Goal: Find specific page/section: Find specific page/section

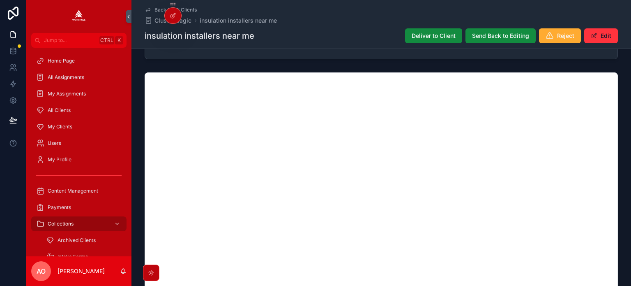
scroll to position [558, 0]
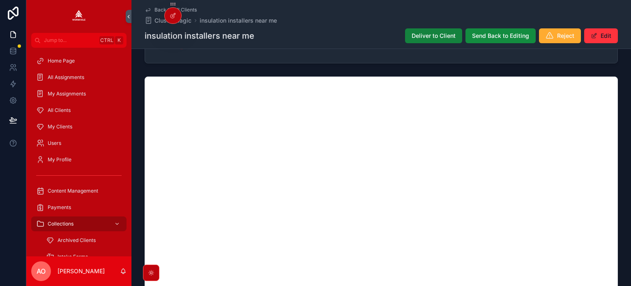
click at [422, 38] on span "Deliver to Client" at bounding box center [434, 36] width 44 height 8
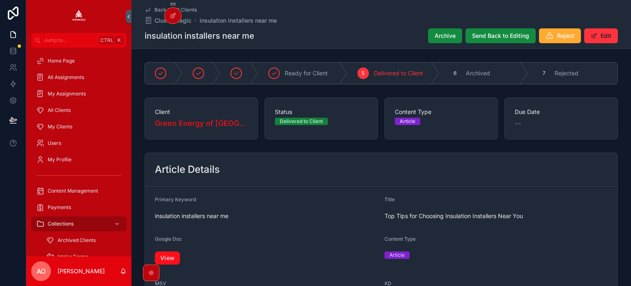
click at [168, 254] on link "View" at bounding box center [167, 257] width 25 height 13
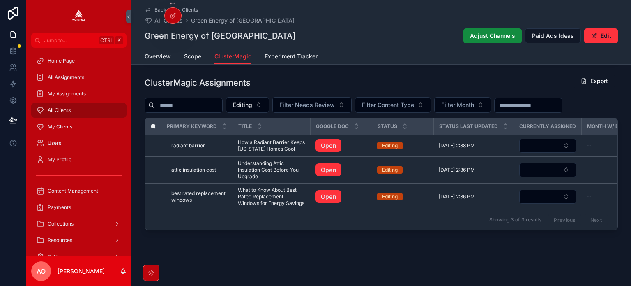
scroll to position [317, 0]
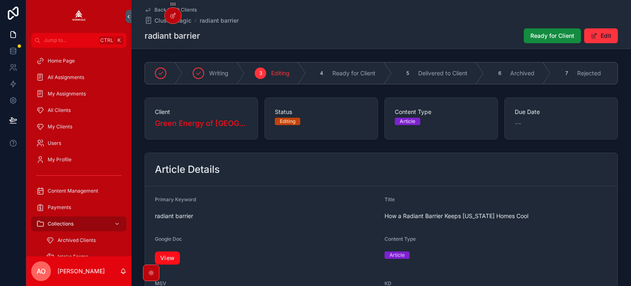
click at [170, 260] on link "View" at bounding box center [167, 257] width 25 height 13
